Goal: Browse casually

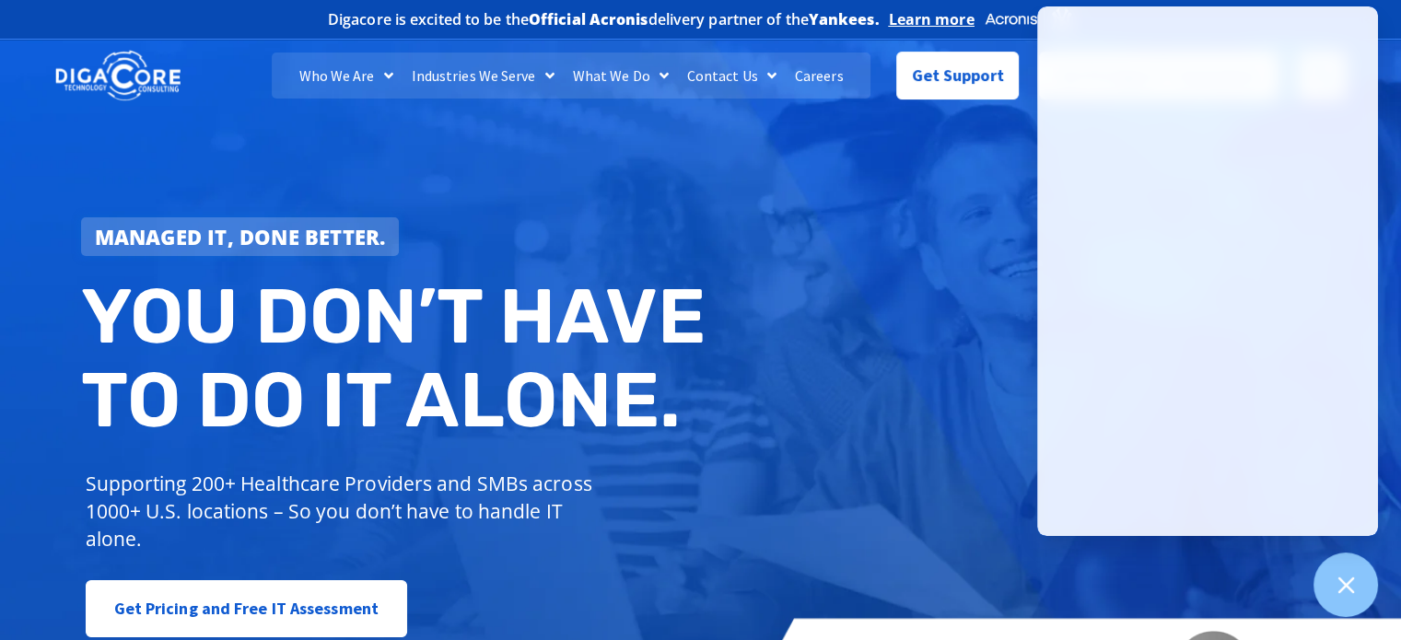
click at [822, 362] on div "Managed IT, done better. You don’t have to do IT alone. Supporting 200+ Healthc…" at bounding box center [700, 376] width 1401 height 690
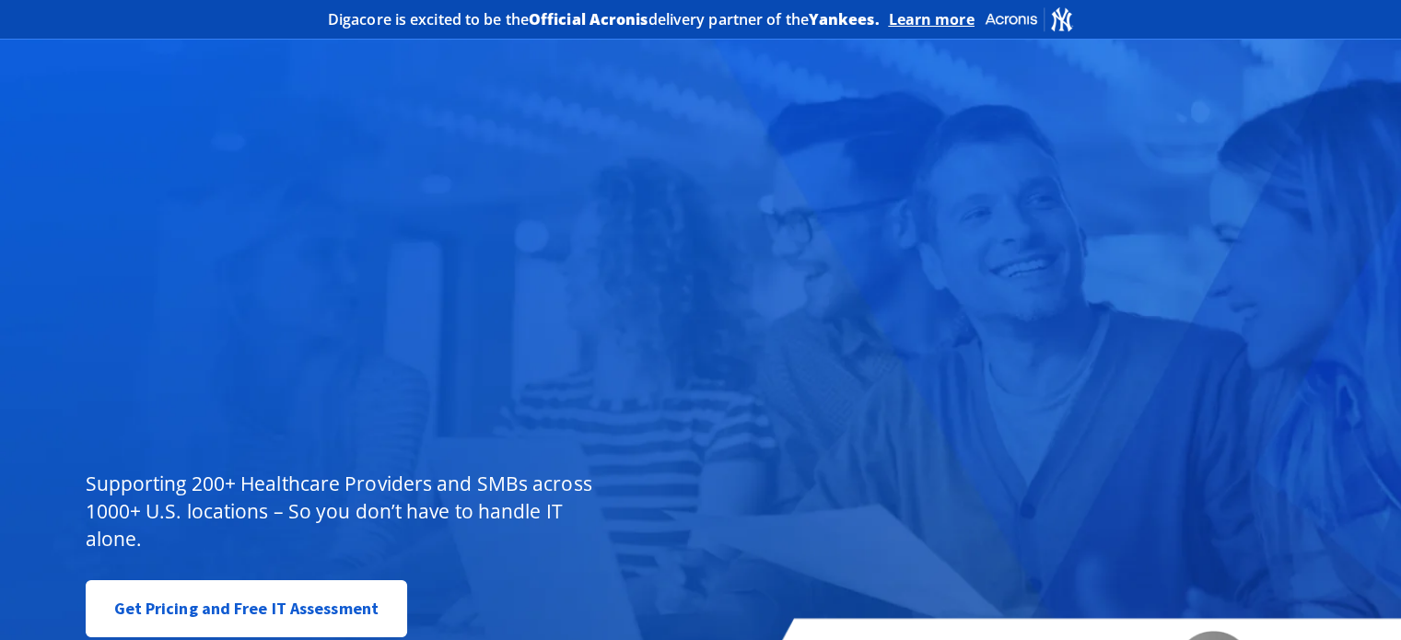
click at [997, 283] on div "Managed IT, done better. You don’t have to do IT alone. Supporting 200+ Healthc…" at bounding box center [700, 376] width 1401 height 690
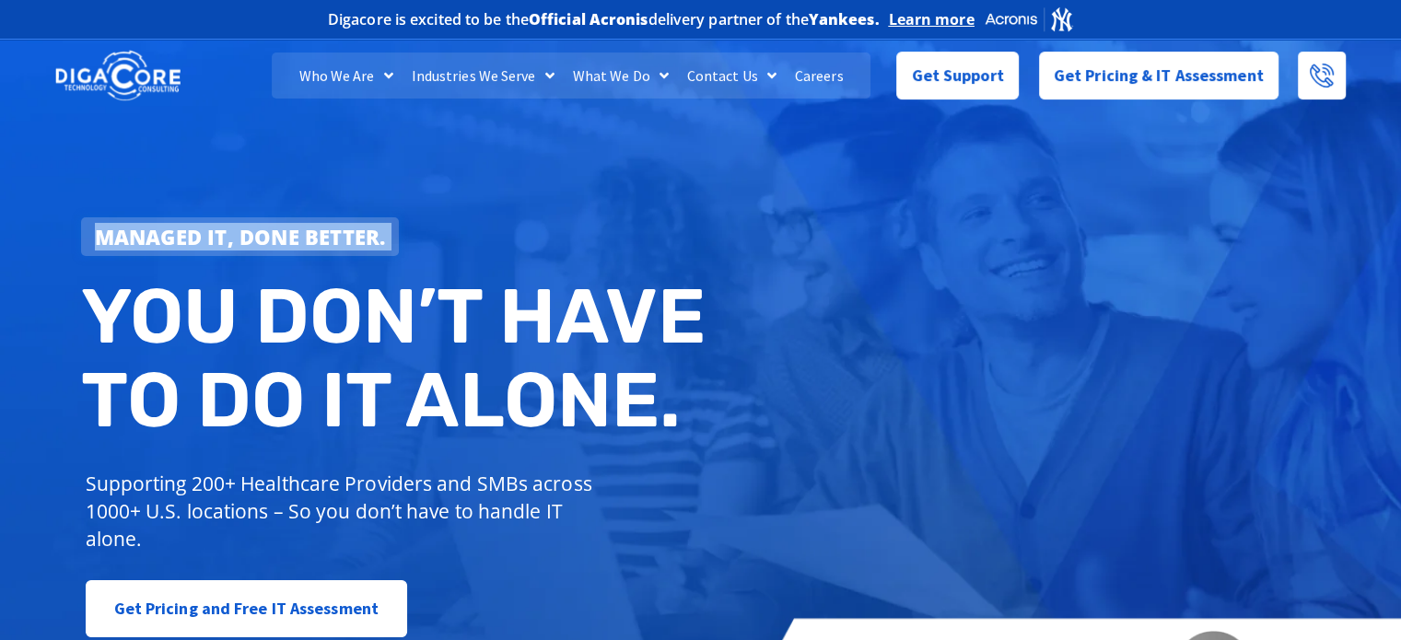
click at [997, 283] on div "Managed IT, done better. You don’t have to do IT alone. Supporting 200+ Healthc…" at bounding box center [700, 376] width 1401 height 690
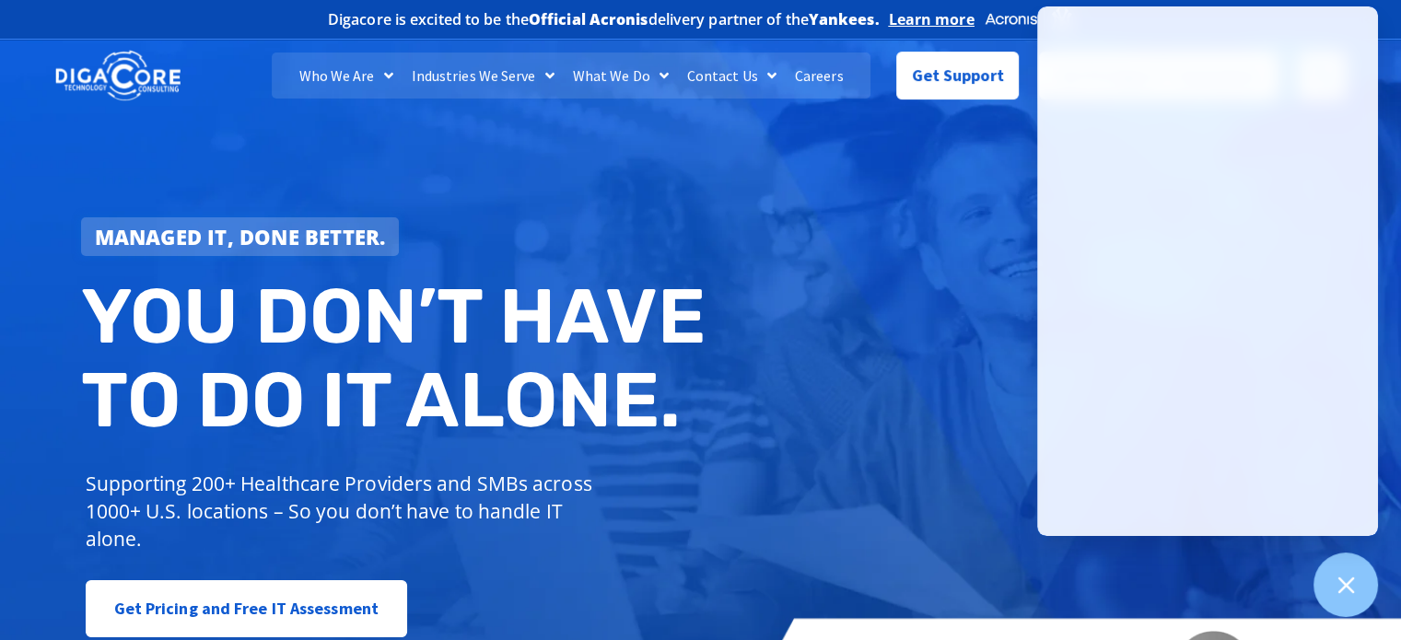
drag, startPoint x: 985, startPoint y: 404, endPoint x: 962, endPoint y: 399, distance: 23.7
click at [971, 403] on div "Managed IT, done better. You don’t have to do IT alone. Supporting 200+ Healthc…" at bounding box center [700, 376] width 1401 height 690
click at [887, 181] on div "Managed IT, done better. You don’t have to do IT alone. Supporting 200+ Healthc…" at bounding box center [700, 376] width 1401 height 690
drag, startPoint x: 884, startPoint y: 411, endPoint x: 873, endPoint y: 412, distance: 11.1
click at [873, 412] on div "Managed IT, done better. You don’t have to do IT alone. Supporting 200+ Healthc…" at bounding box center [700, 376] width 1401 height 690
